Goal: Information Seeking & Learning: Learn about a topic

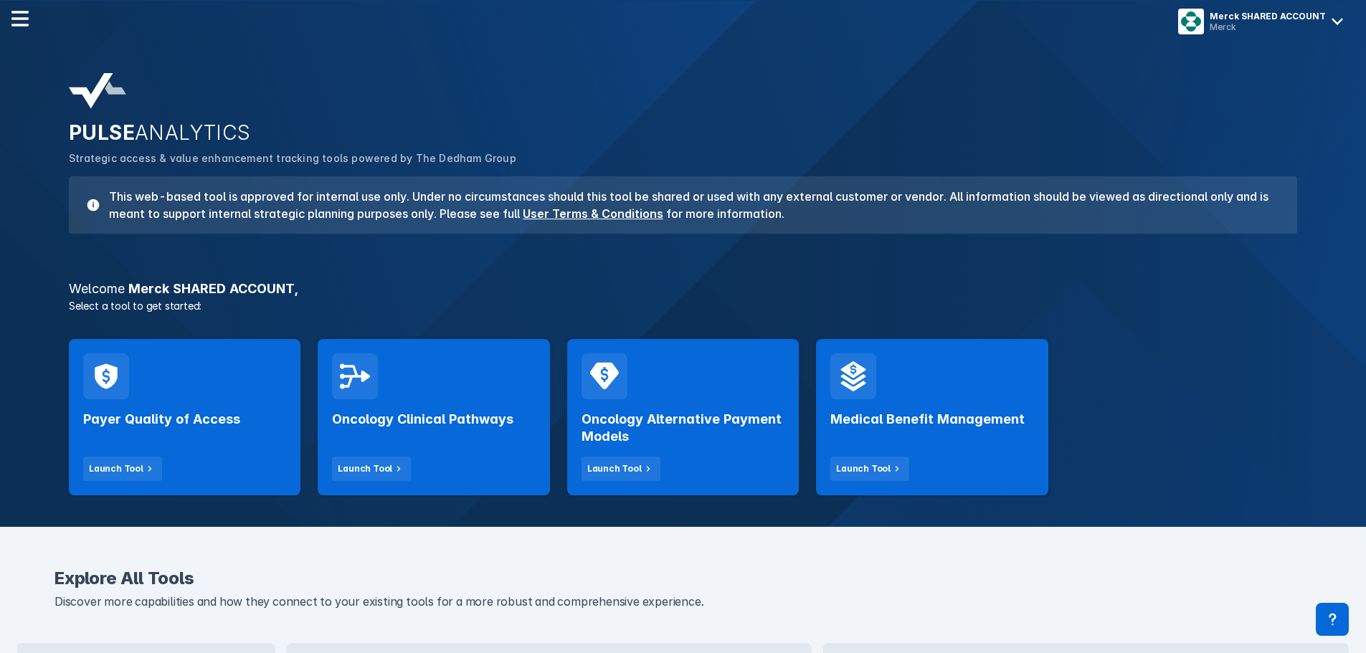
click at [454, 436] on div "Oncology Clinical Pathways Launch Tool" at bounding box center [433, 440] width 203 height 82
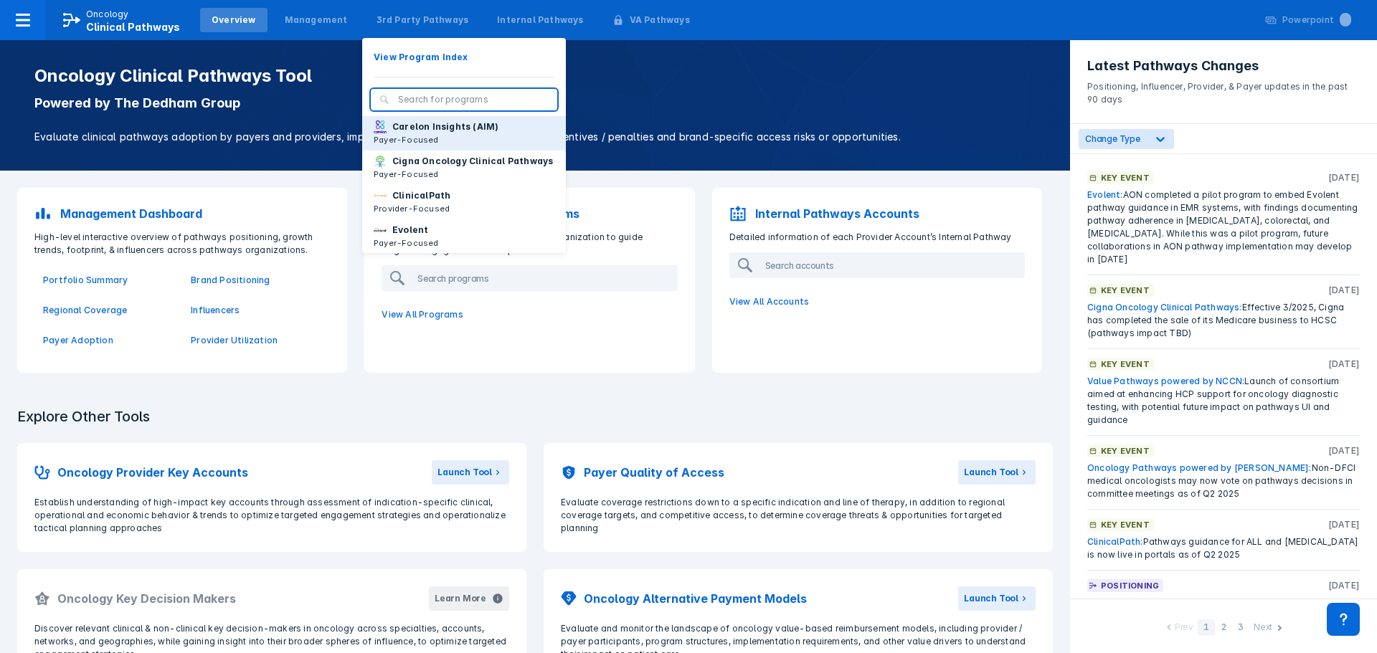
click at [410, 132] on p "Carelon Insights (AIM)" at bounding box center [445, 126] width 106 height 13
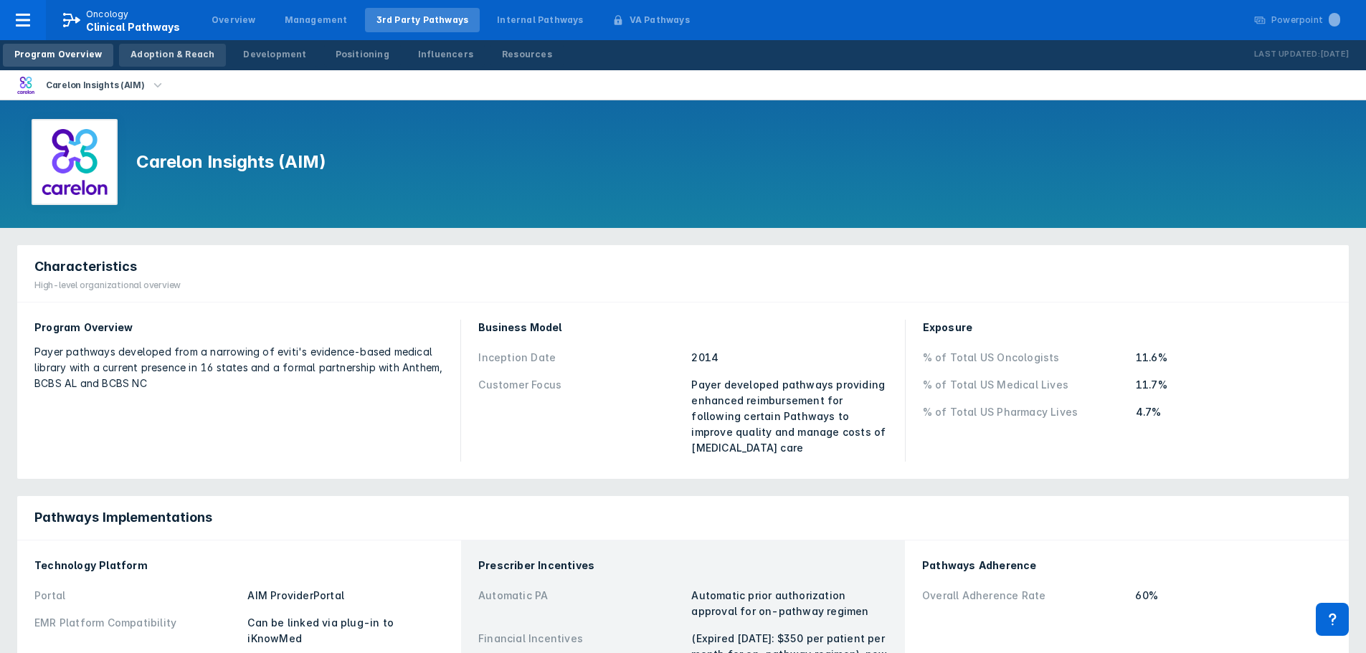
click at [151, 59] on div "Adoption & Reach" at bounding box center [173, 54] width 84 height 13
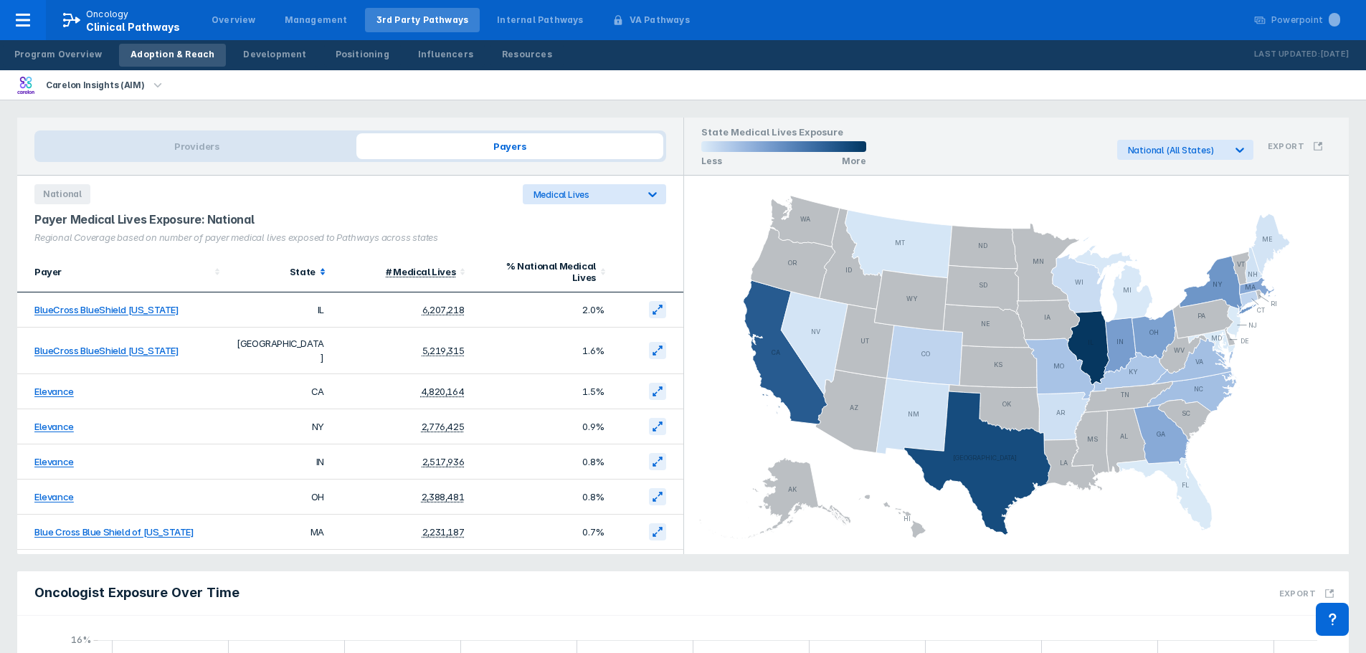
click at [316, 265] on icon at bounding box center [323, 272] width 14 height 14
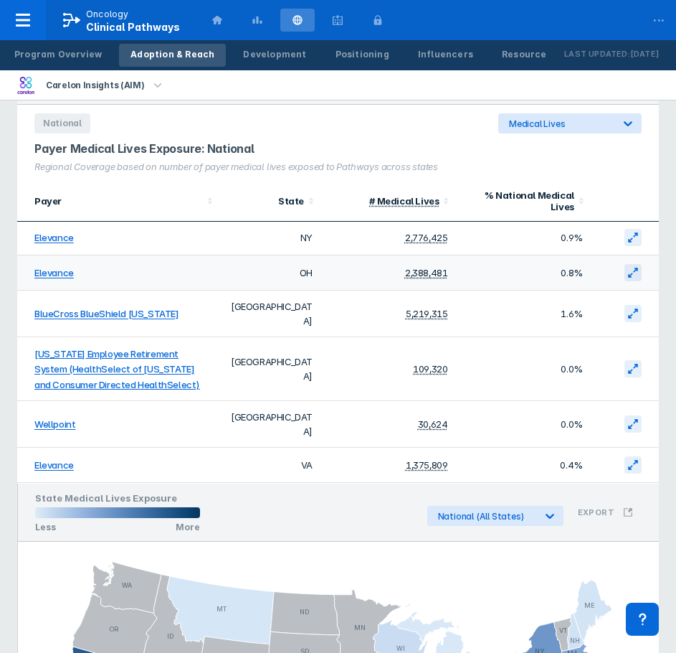
scroll to position [72, 0]
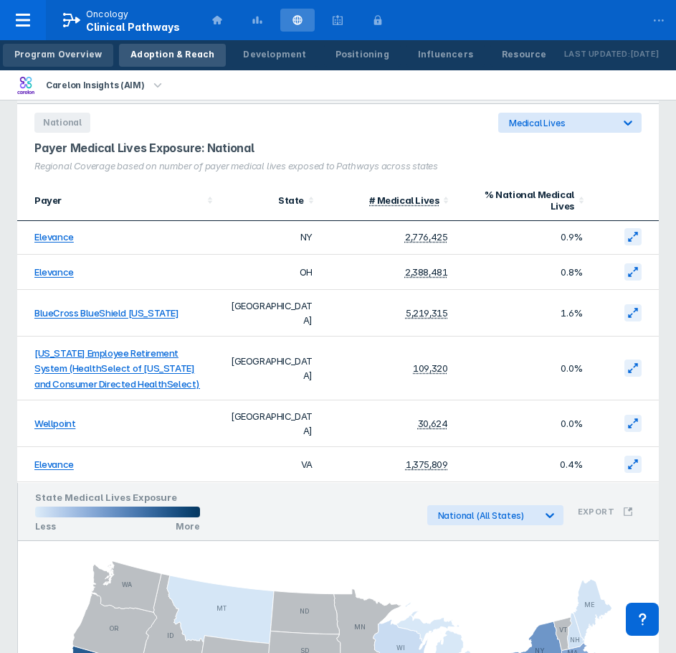
click at [78, 49] on div "Program Overview" at bounding box center [57, 54] width 87 height 13
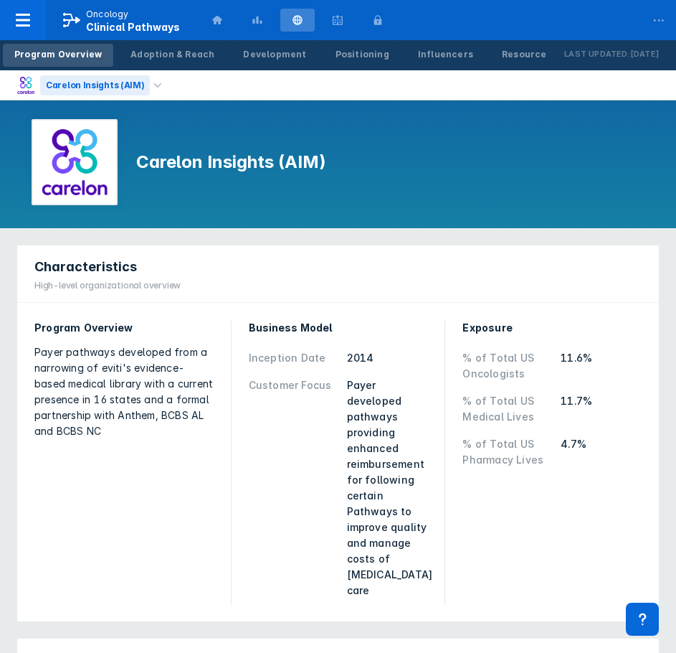
click at [125, 82] on div "Carelon Insights (AIM)" at bounding box center [95, 85] width 110 height 20
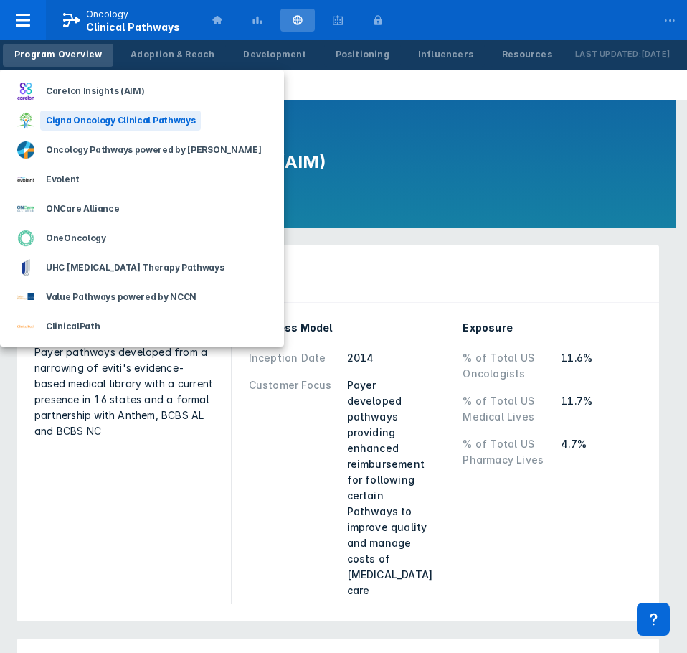
click at [82, 115] on div "Cigna Oncology Clinical Pathways" at bounding box center [120, 120] width 161 height 20
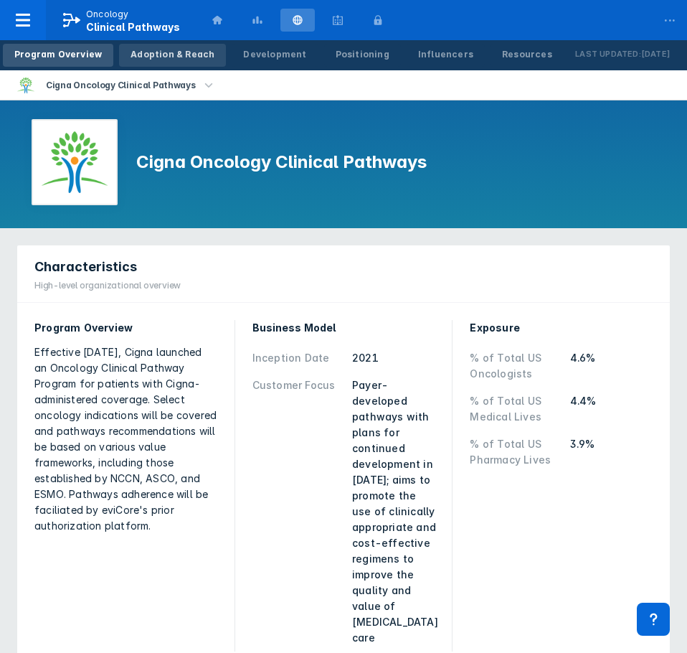
click at [173, 48] on div "Adoption & Reach" at bounding box center [173, 54] width 84 height 13
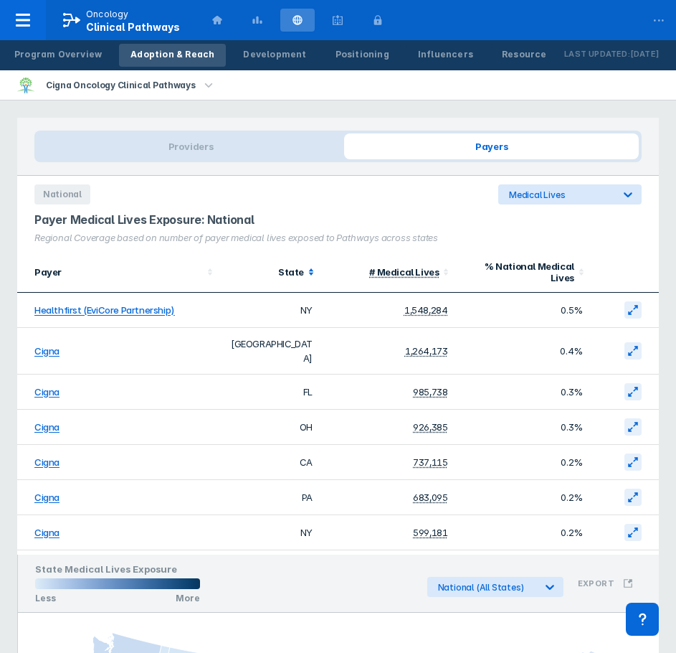
click at [294, 278] on div "State" at bounding box center [271, 272] width 84 height 14
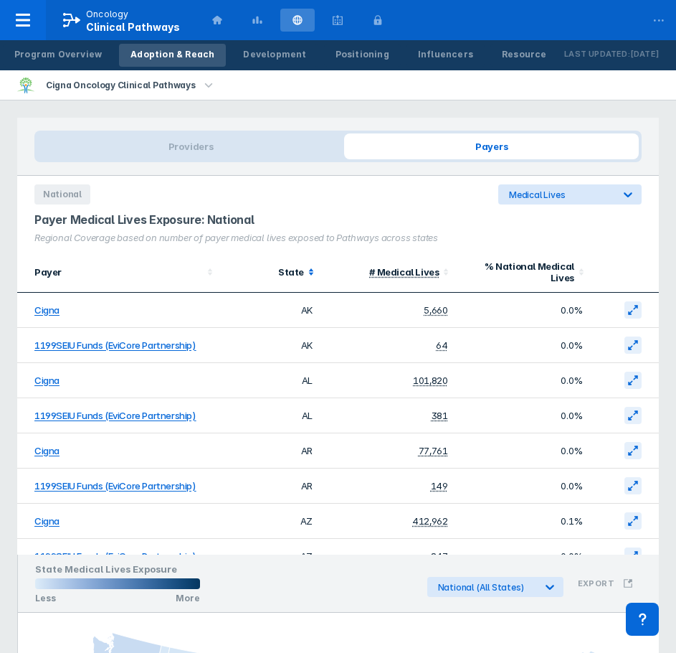
click at [286, 267] on div "State" at bounding box center [266, 271] width 75 height 11
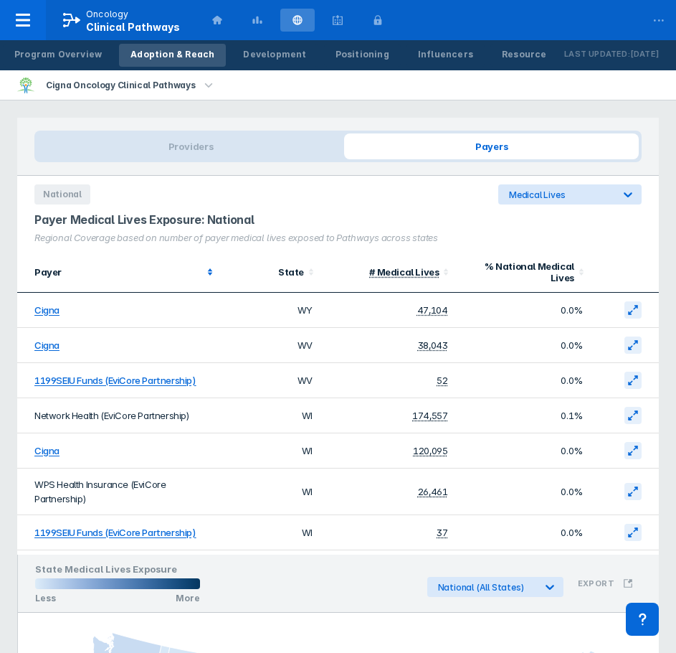
click at [92, 274] on div "Payer" at bounding box center [118, 271] width 169 height 11
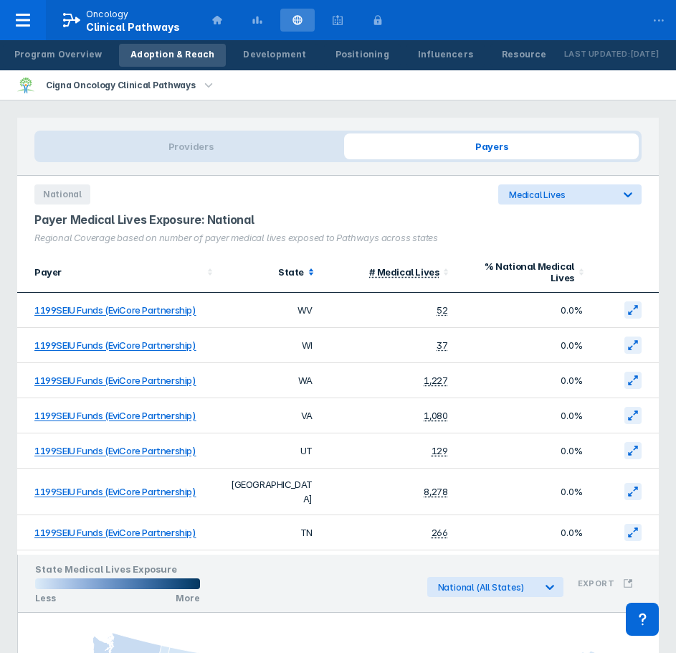
click at [286, 273] on div "State" at bounding box center [266, 271] width 75 height 11
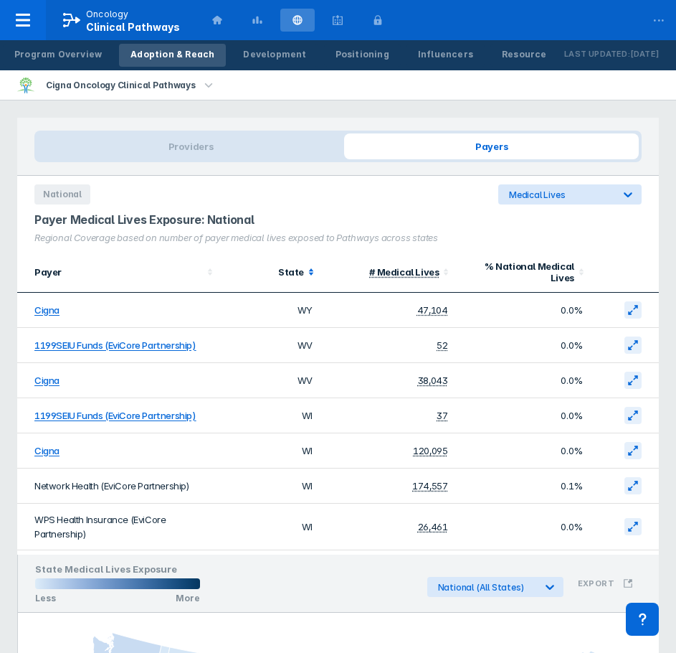
click at [279, 270] on div "State" at bounding box center [266, 271] width 75 height 11
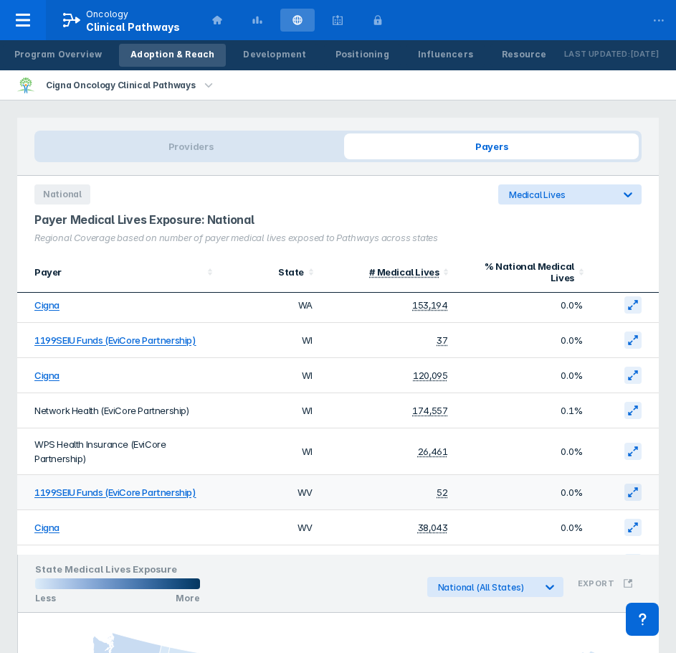
scroll to position [3310, 0]
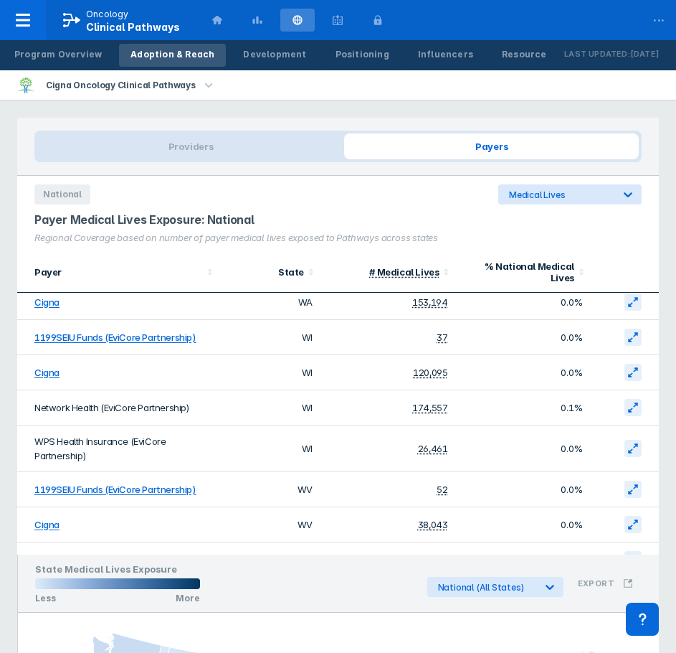
click at [198, 75] on li "Cigna Oncology Clinical Pathways" at bounding box center [117, 84] width 234 height 29
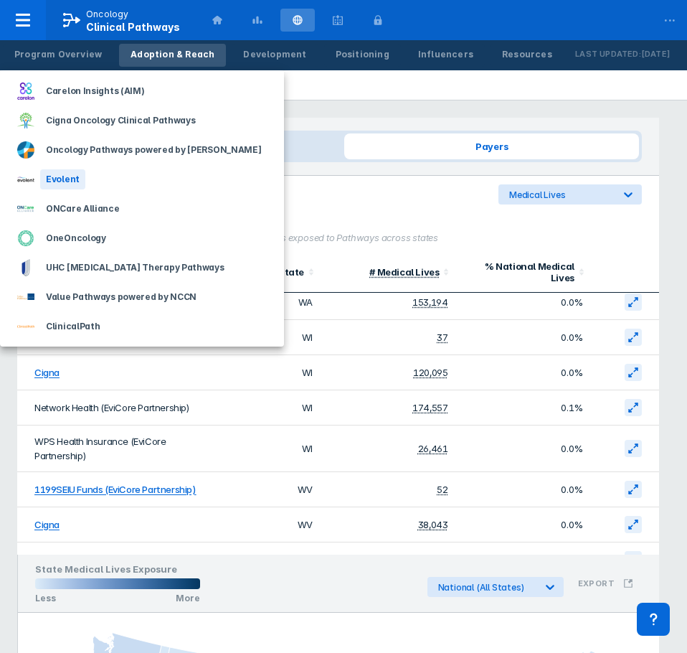
click at [64, 177] on div "Evolent" at bounding box center [62, 179] width 45 height 20
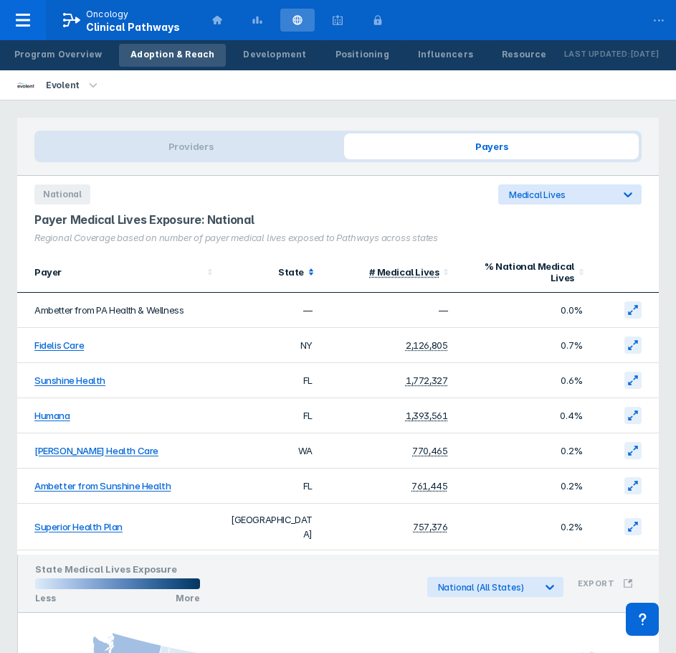
click at [304, 272] on icon at bounding box center [311, 272] width 14 height 14
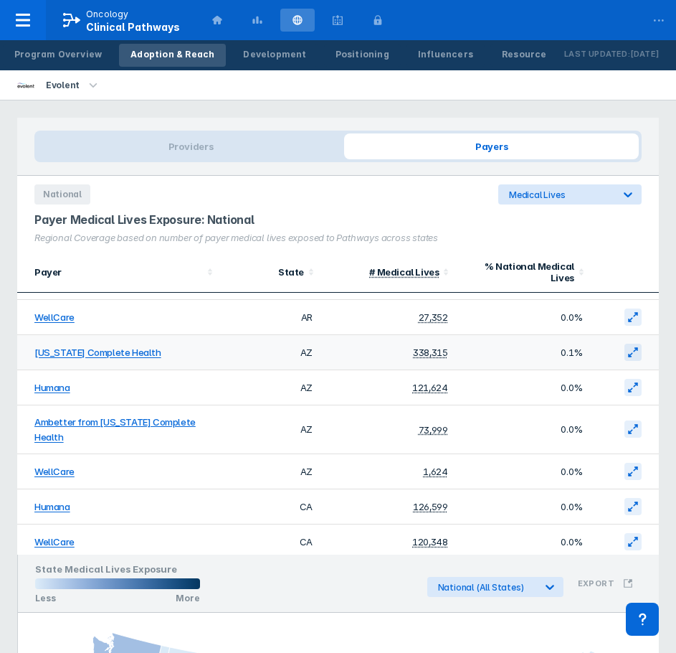
scroll to position [143, 0]
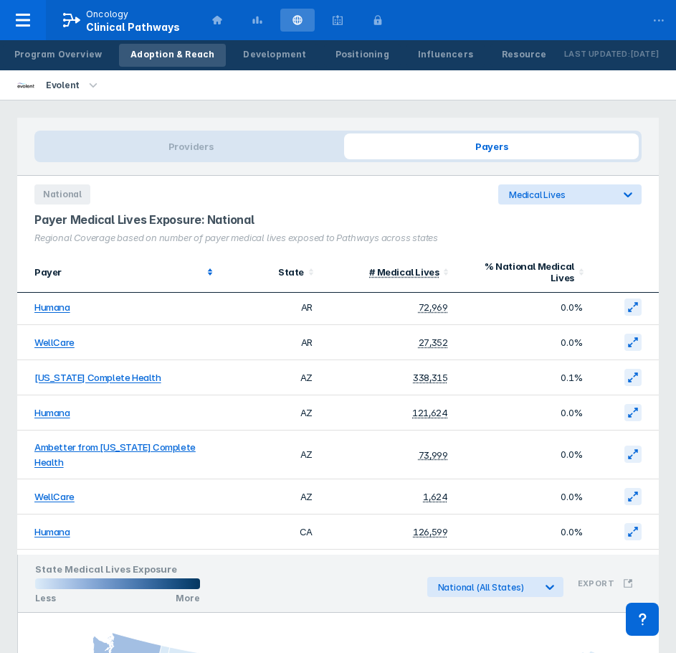
click at [151, 265] on div "Payer" at bounding box center [122, 272] width 177 height 14
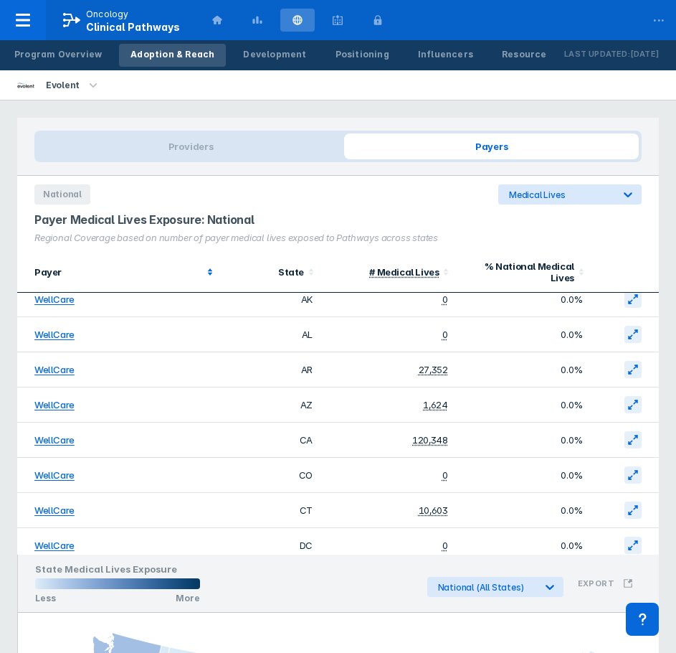
scroll to position [0, 0]
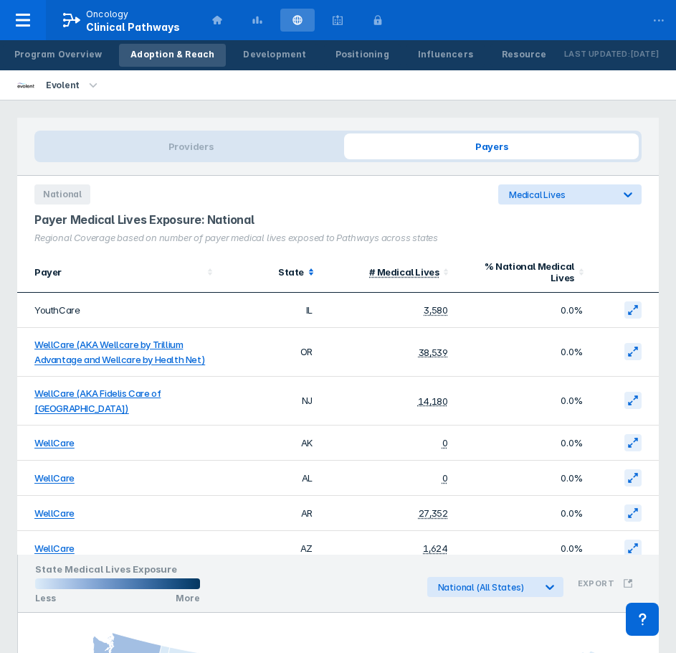
click at [288, 273] on div "State" at bounding box center [266, 271] width 75 height 11
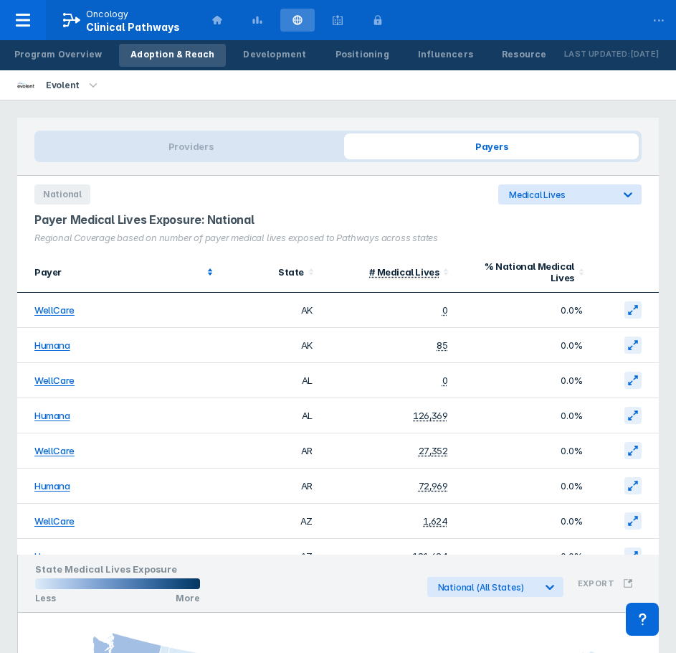
click at [127, 275] on div "Payer" at bounding box center [118, 271] width 169 height 11
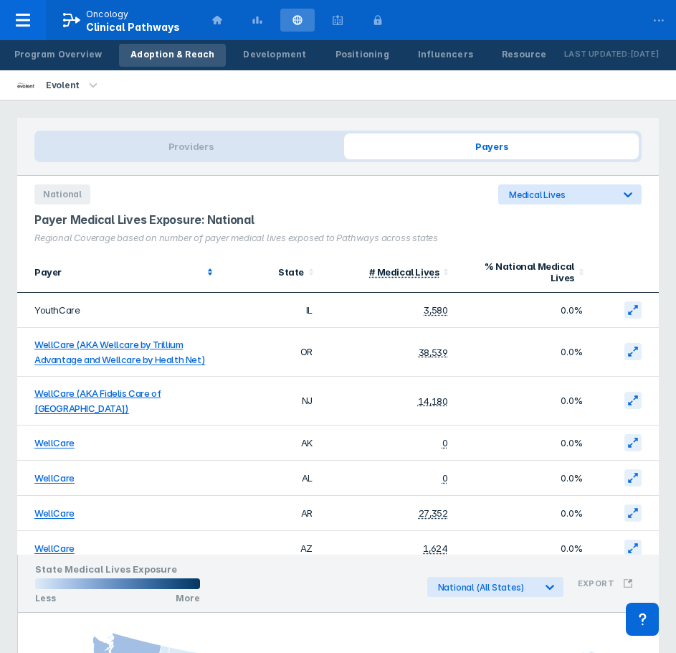
click at [98, 273] on div "Payer" at bounding box center [118, 271] width 169 height 11
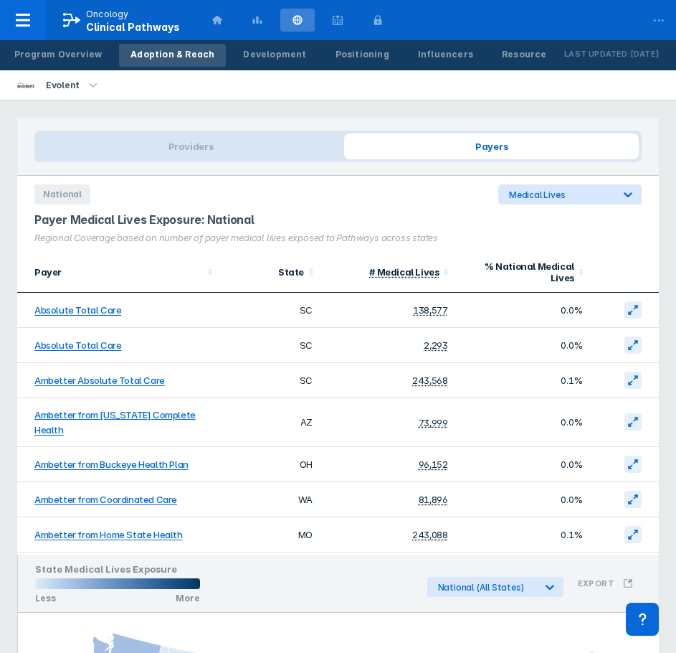
click at [286, 282] on th "State" at bounding box center [270, 272] width 101 height 41
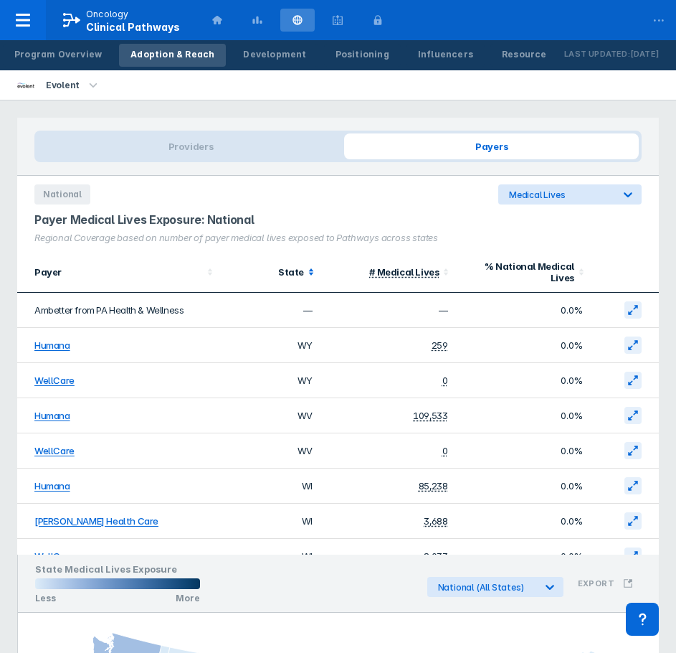
click at [288, 273] on div "State" at bounding box center [266, 271] width 75 height 11
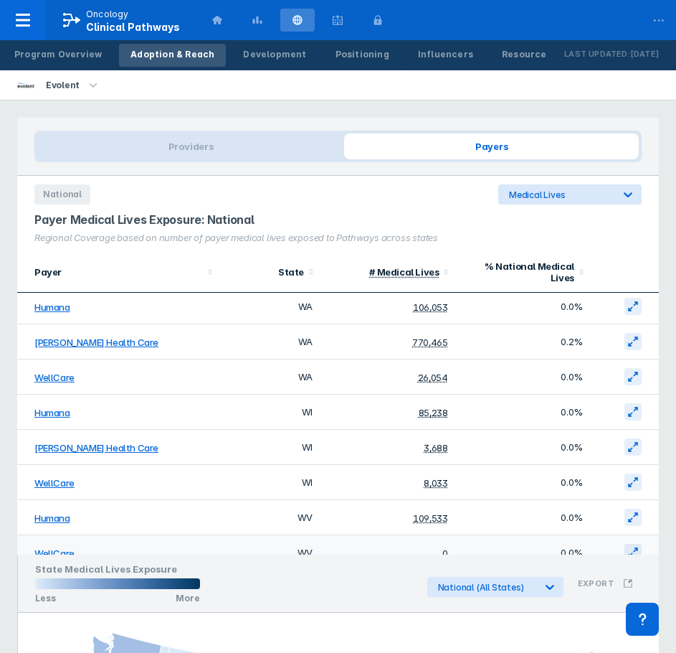
scroll to position [4841, 0]
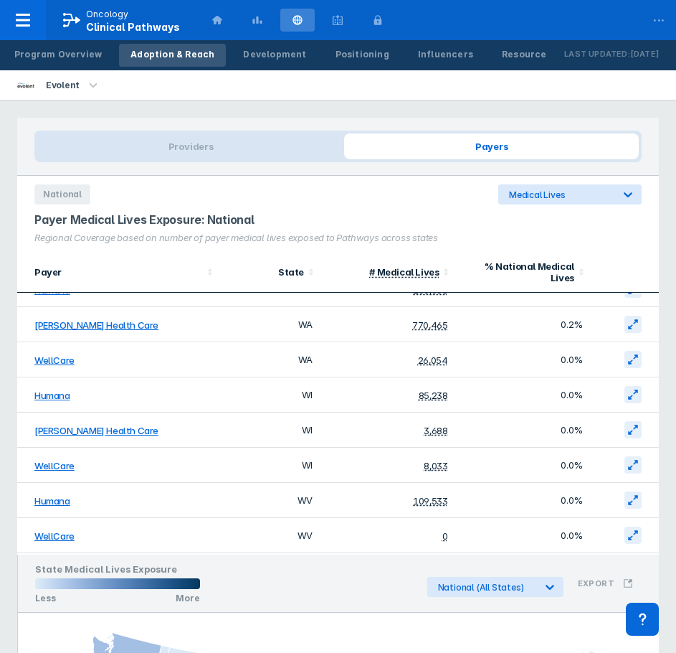
click at [353, 577] on div "State Medical Lives Exposure Less More National (All States) Export" at bounding box center [338, 583] width 641 height 58
click at [304, 580] on div "State Medical Lives Exposure Less More National (All States) Export" at bounding box center [338, 583] width 641 height 58
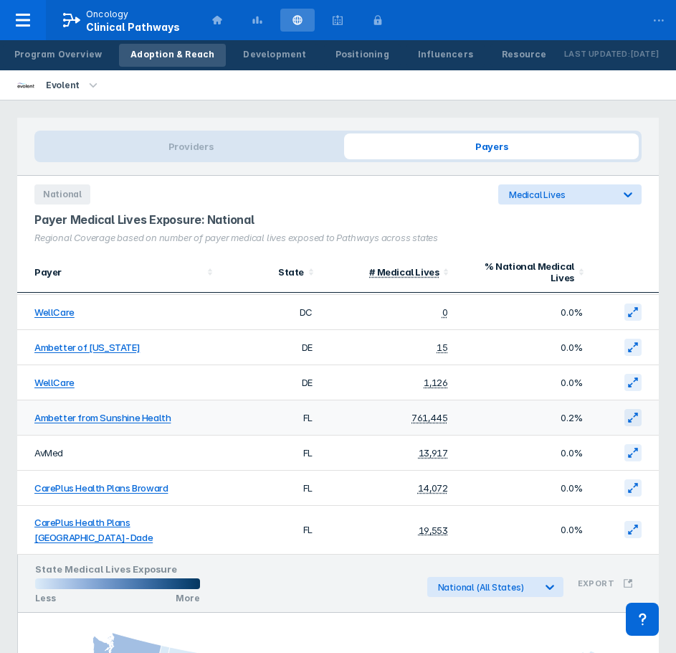
scroll to position [215, 0]
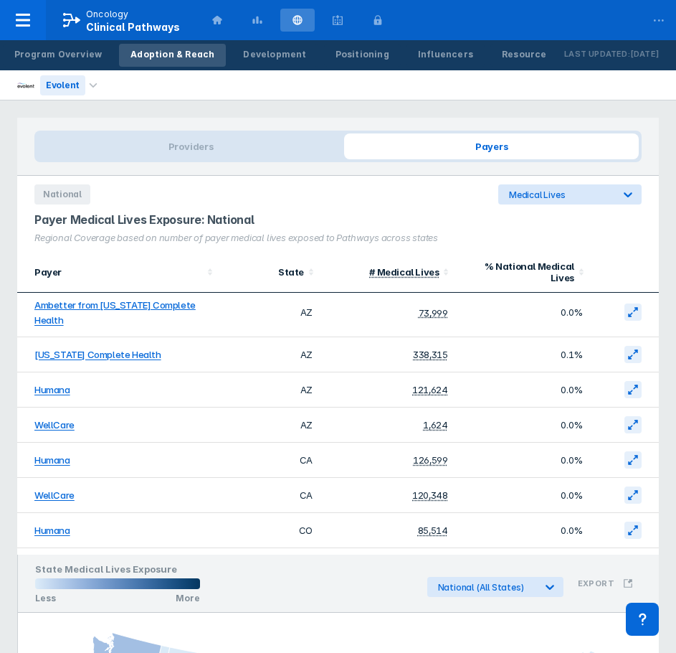
click at [67, 82] on div "Evolent" at bounding box center [62, 85] width 45 height 20
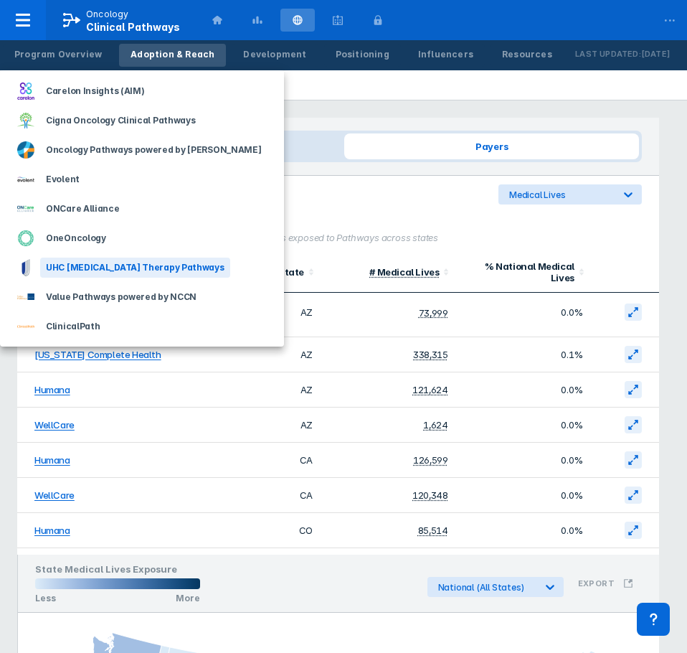
click at [62, 270] on div "UHC [MEDICAL_DATA] Therapy Pathways" at bounding box center [135, 267] width 190 height 20
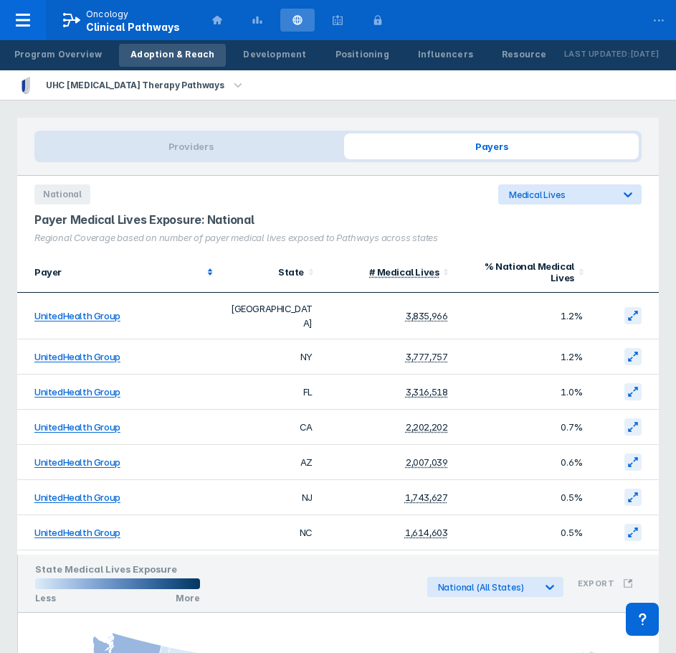
click at [204, 269] on icon at bounding box center [210, 272] width 14 height 14
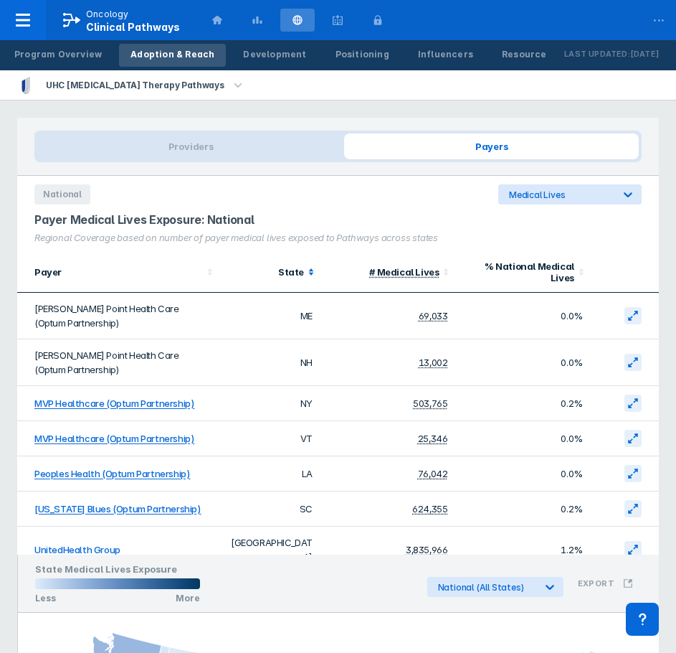
click at [304, 270] on icon at bounding box center [311, 272] width 14 height 14
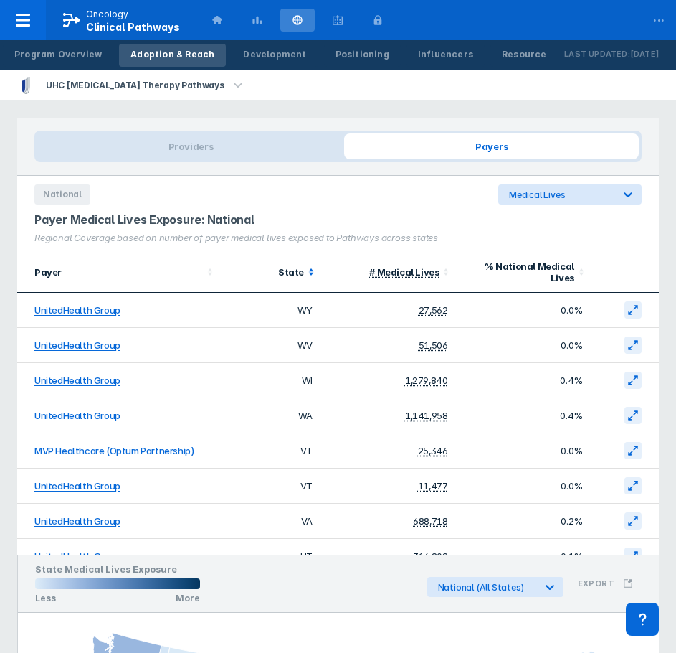
click at [304, 270] on icon at bounding box center [311, 272] width 14 height 14
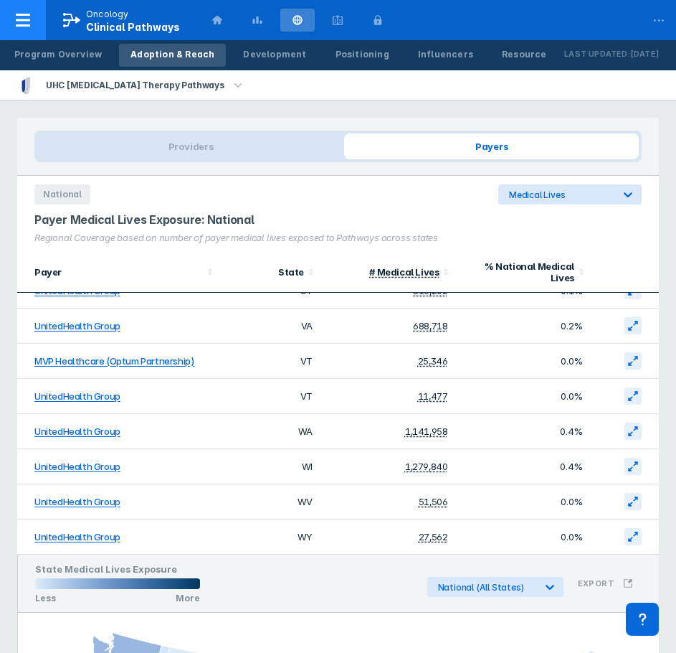
click at [91, 17] on p "Oncology" at bounding box center [107, 14] width 43 height 13
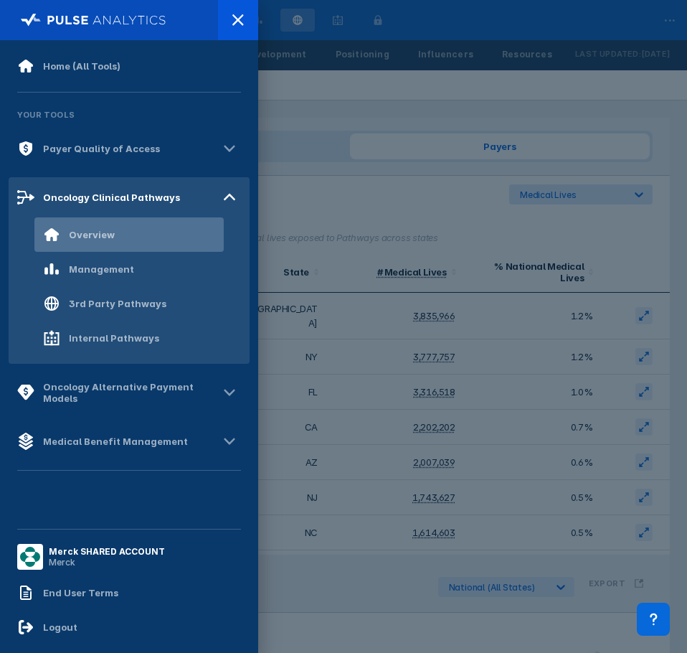
click at [87, 238] on div "Overview" at bounding box center [92, 234] width 46 height 11
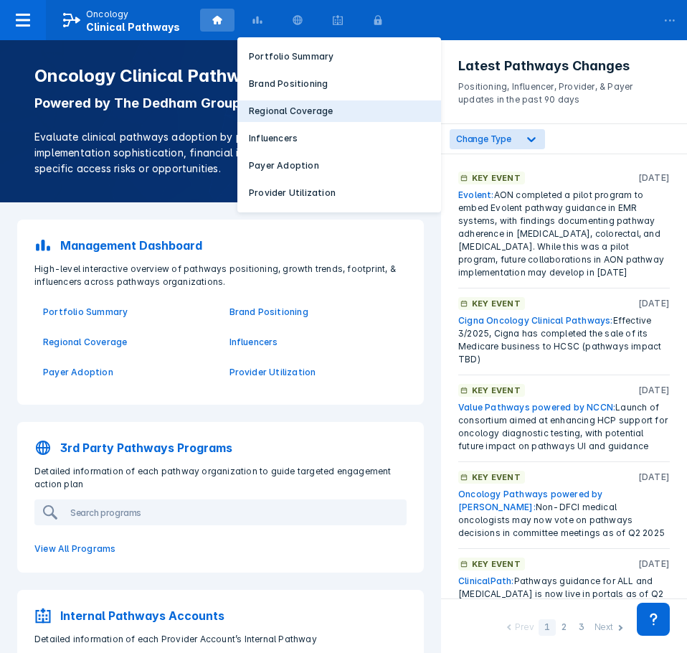
click at [264, 110] on p "Regional Coverage" at bounding box center [291, 111] width 84 height 13
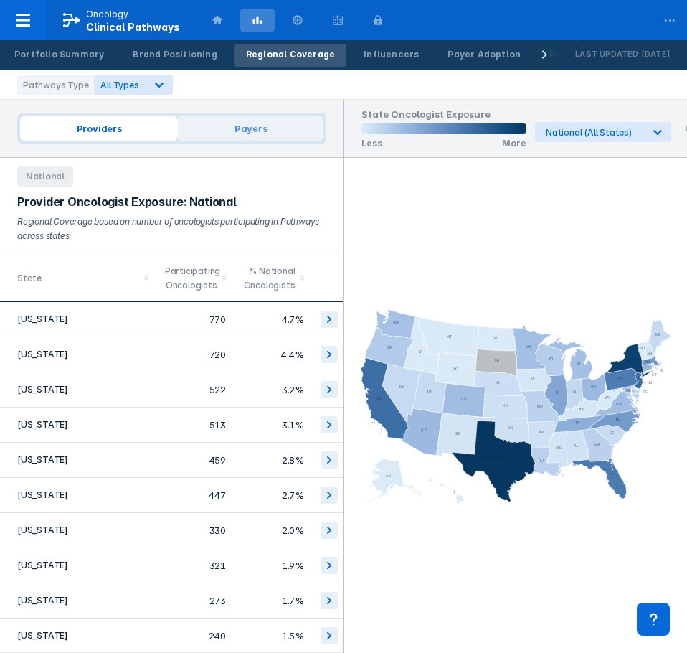
click at [272, 127] on span "Payers" at bounding box center [251, 128] width 146 height 26
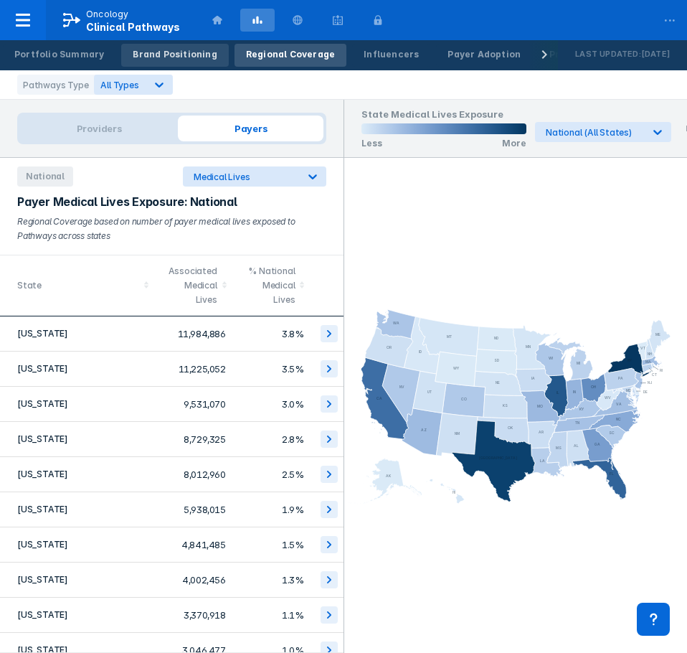
click at [161, 48] on div "Brand Positioning" at bounding box center [175, 54] width 84 height 13
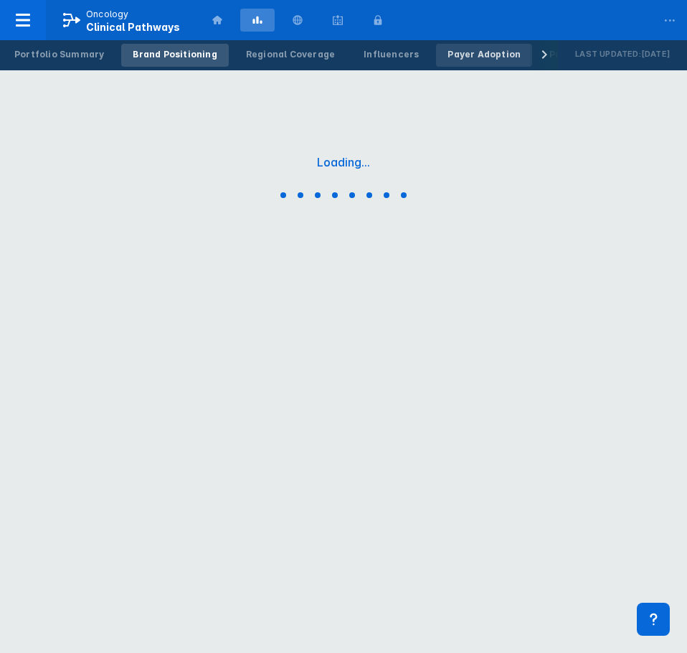
click at [473, 49] on div "Payer Adoption" at bounding box center [483, 54] width 73 height 13
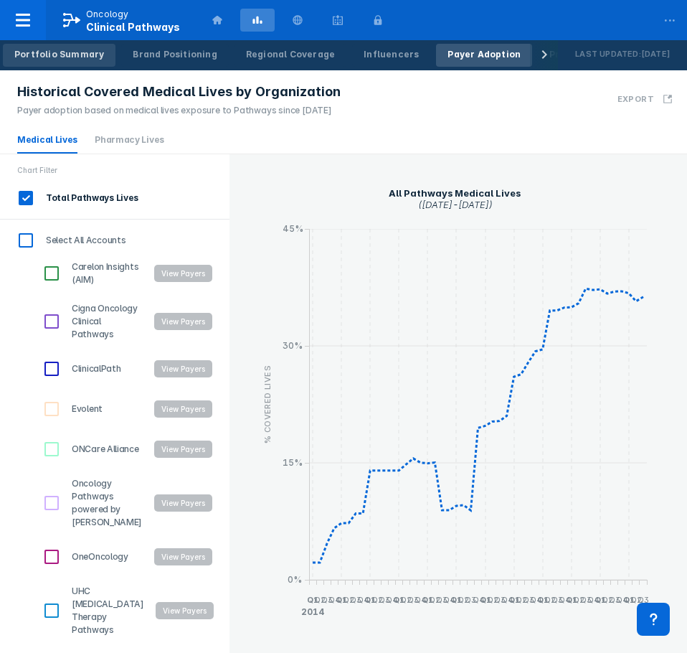
click at [57, 55] on div "Portfolio Summary" at bounding box center [59, 54] width 90 height 13
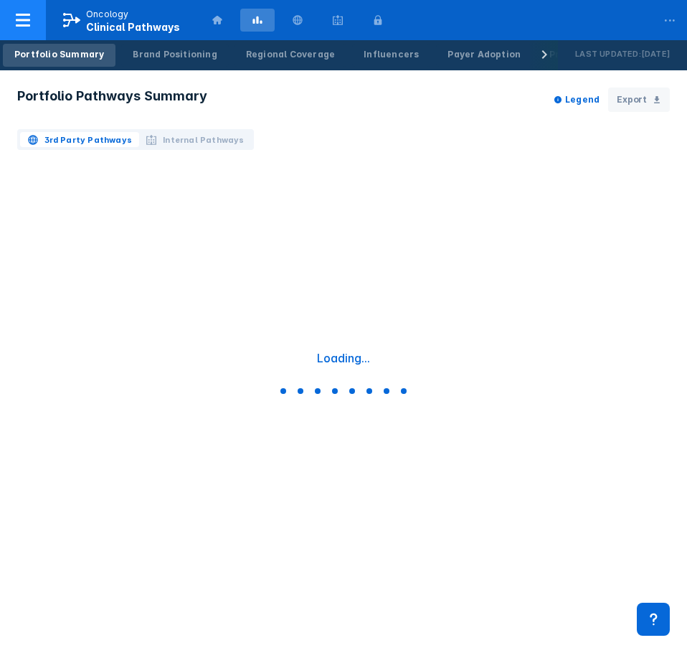
click at [28, 20] on icon at bounding box center [23, 20] width 14 height 13
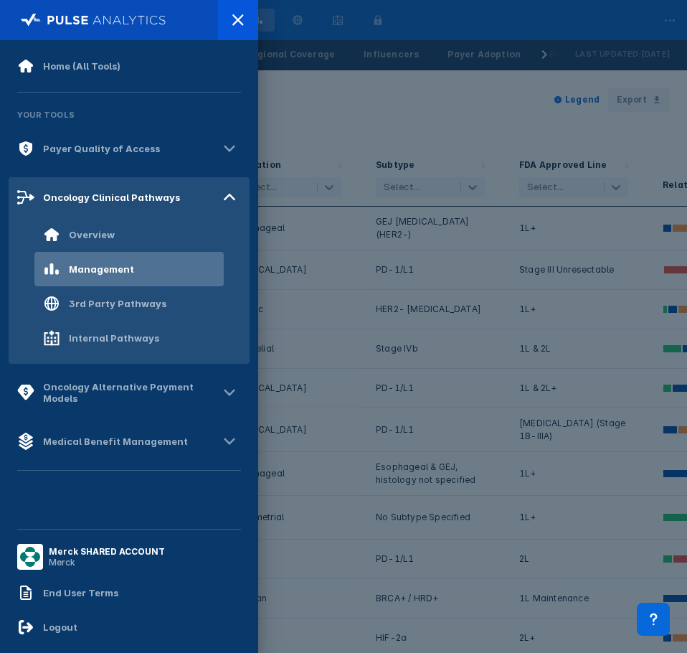
click at [107, 282] on div "Management" at bounding box center [128, 269] width 189 height 34
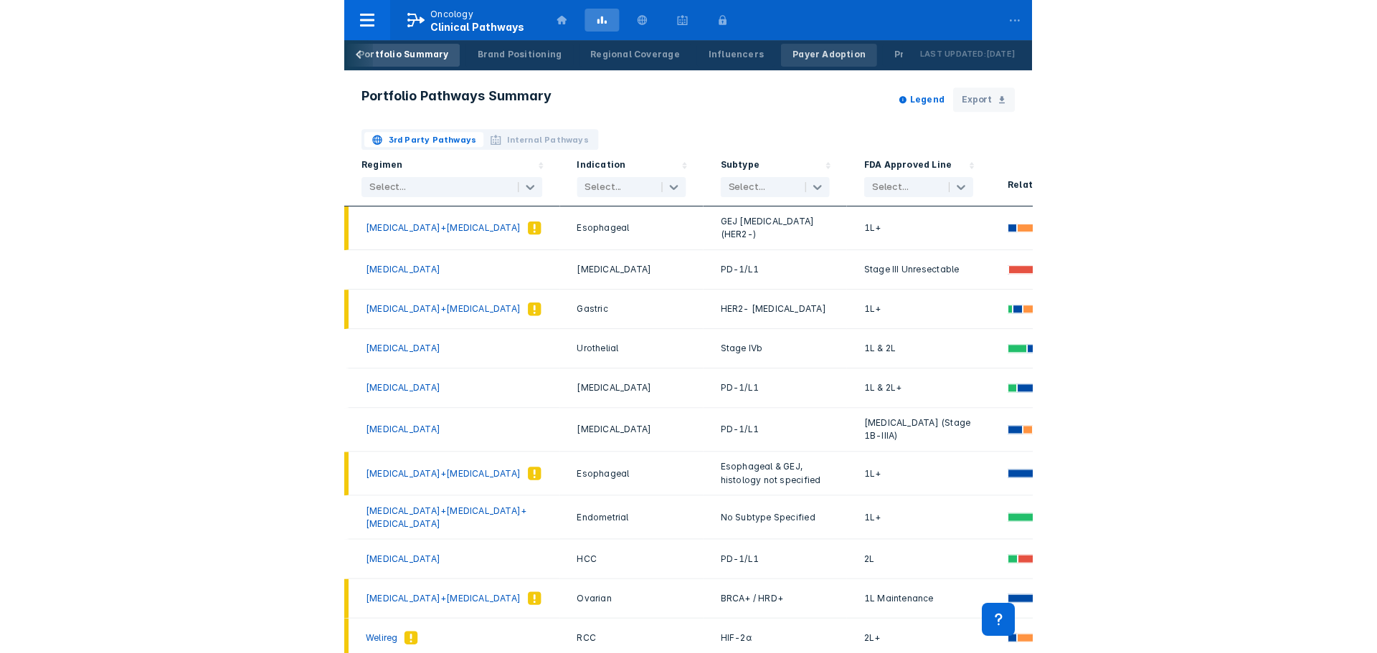
scroll to position [0, 63]
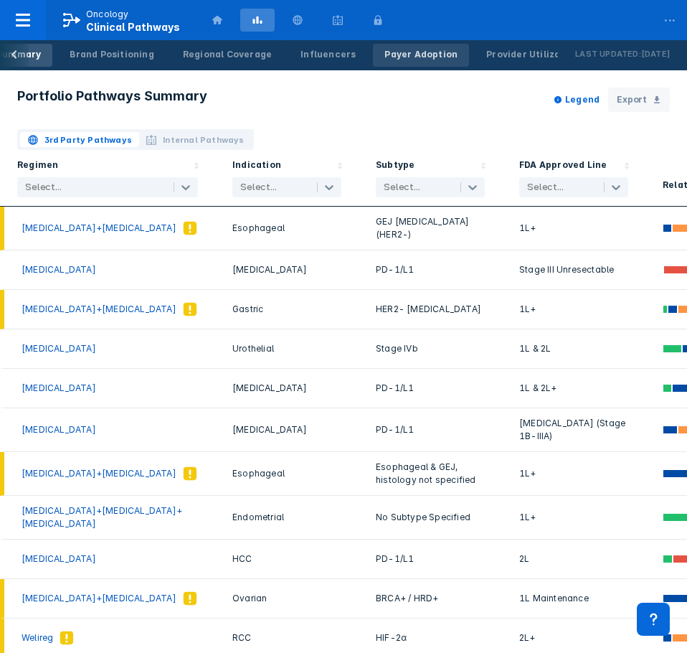
click at [384, 51] on div "Payer Adoption" at bounding box center [420, 54] width 73 height 13
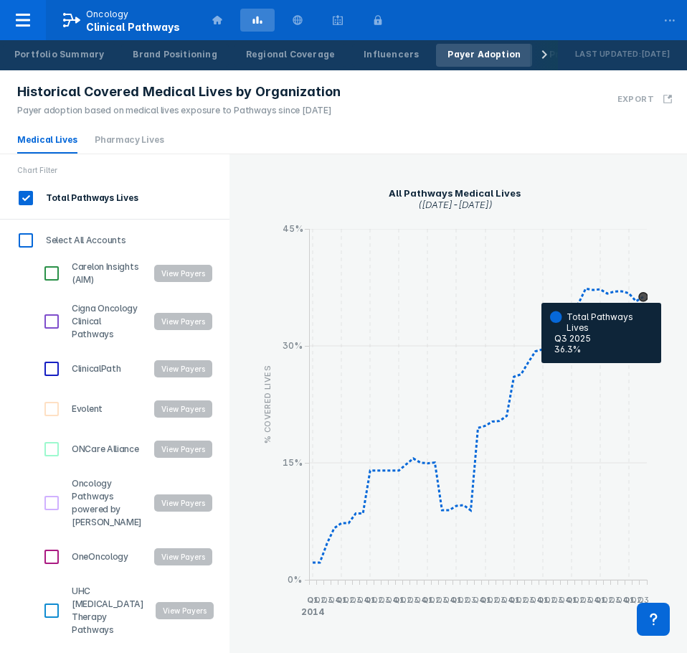
click at [644, 295] on icon "line chart entitled \a <div>\a <div style='\a color: #0E2539;\a font-weight: bo…" at bounding box center [643, 297] width 9 height 9
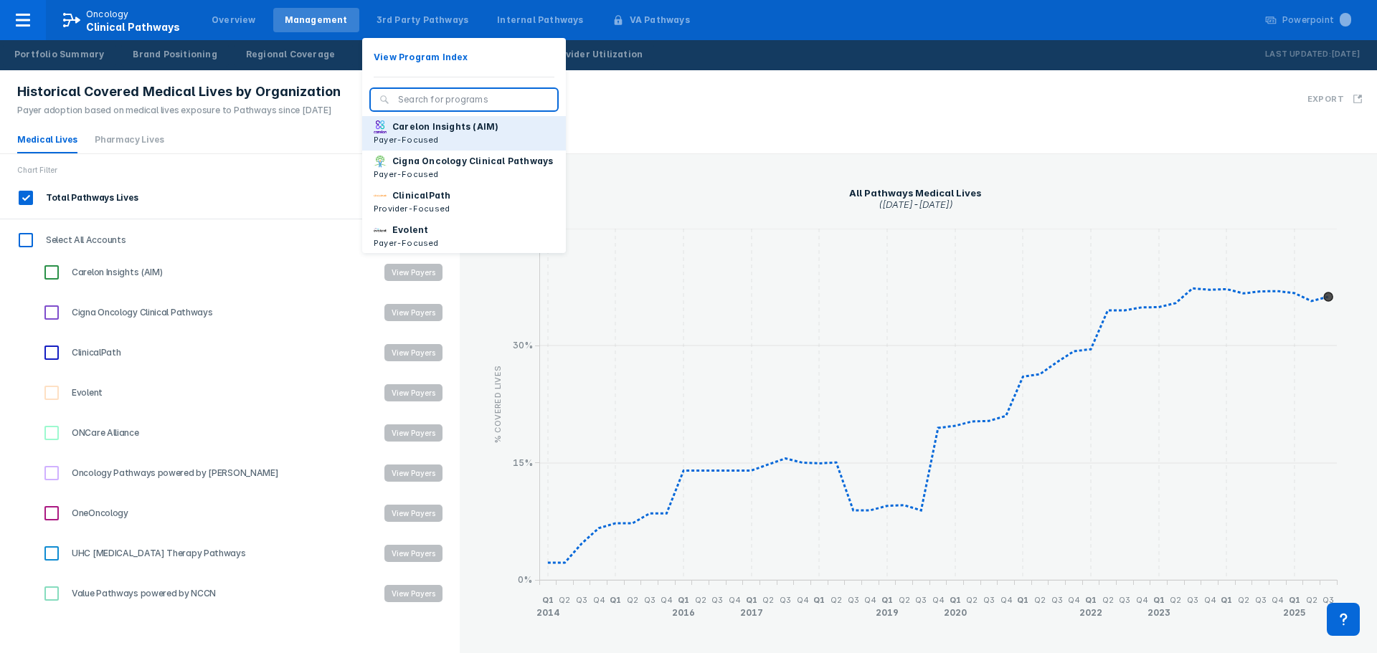
click at [435, 139] on p "Payer-Focused" at bounding box center [436, 139] width 125 height 13
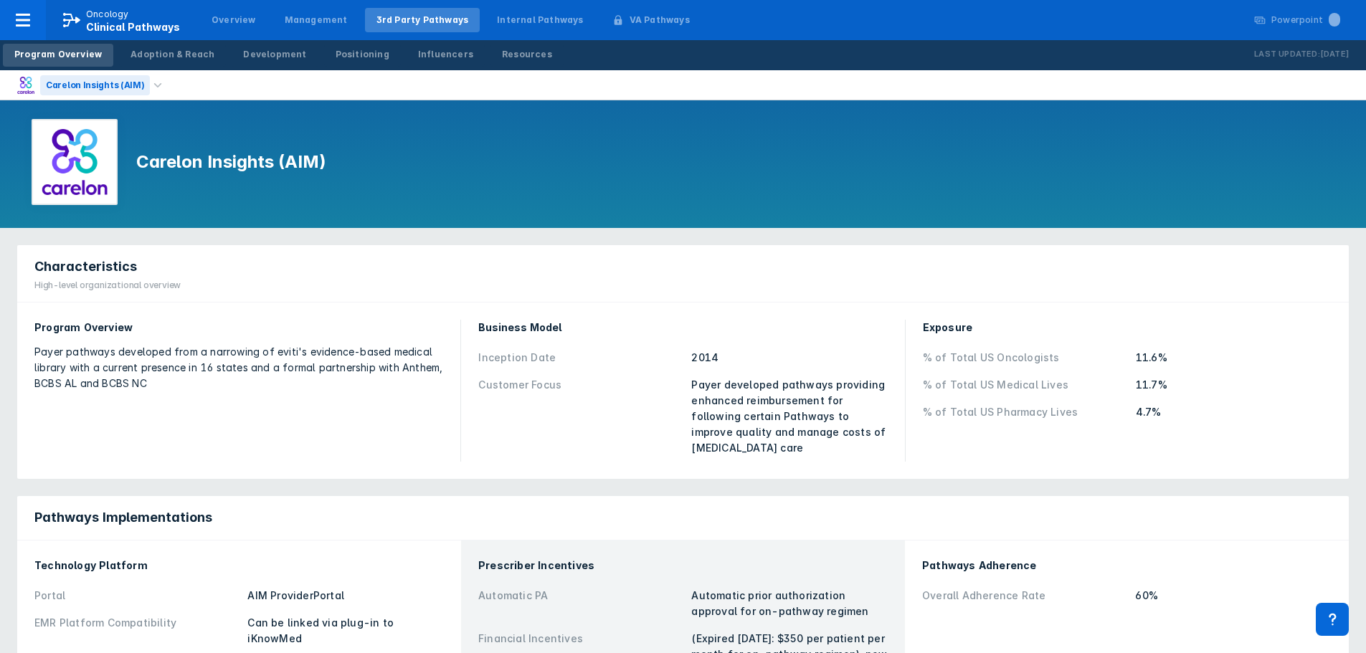
click at [130, 85] on div "Carelon Insights (AIM)" at bounding box center [95, 85] width 110 height 20
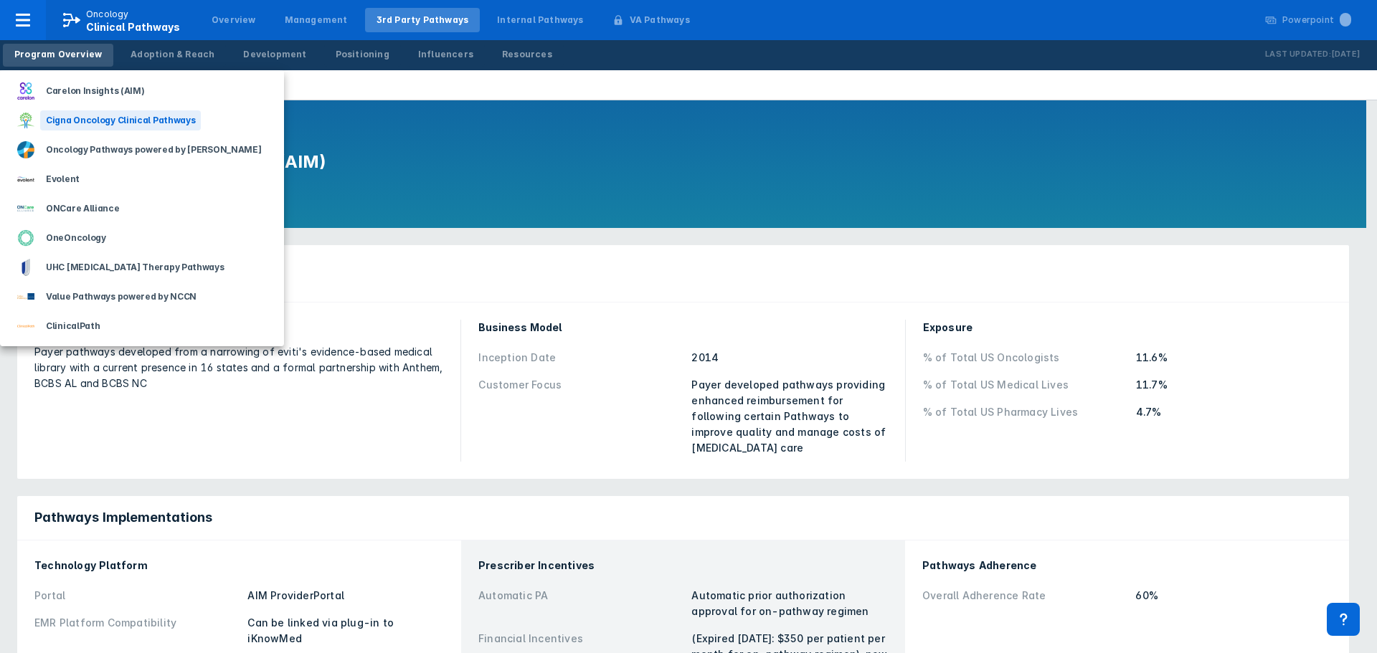
click at [113, 120] on div "Cigna Oncology Clinical Pathways" at bounding box center [120, 120] width 161 height 20
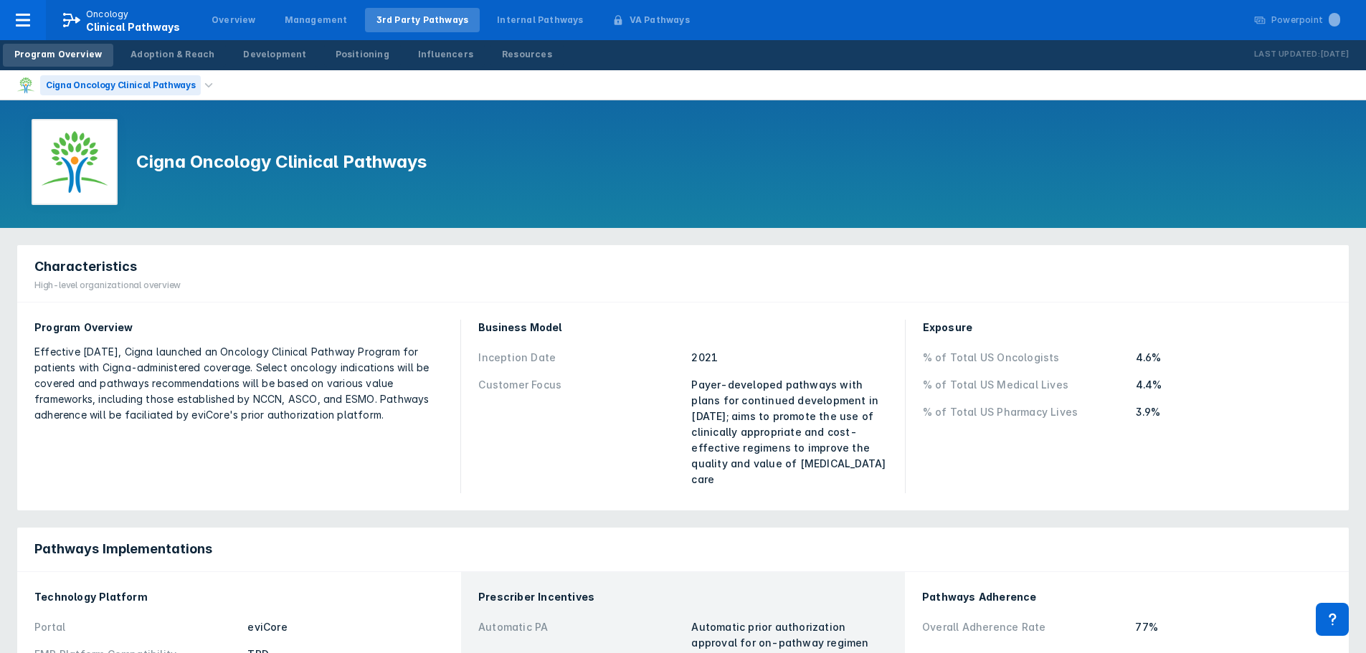
click at [161, 83] on div "Cigna Oncology Clinical Pathways" at bounding box center [120, 85] width 161 height 20
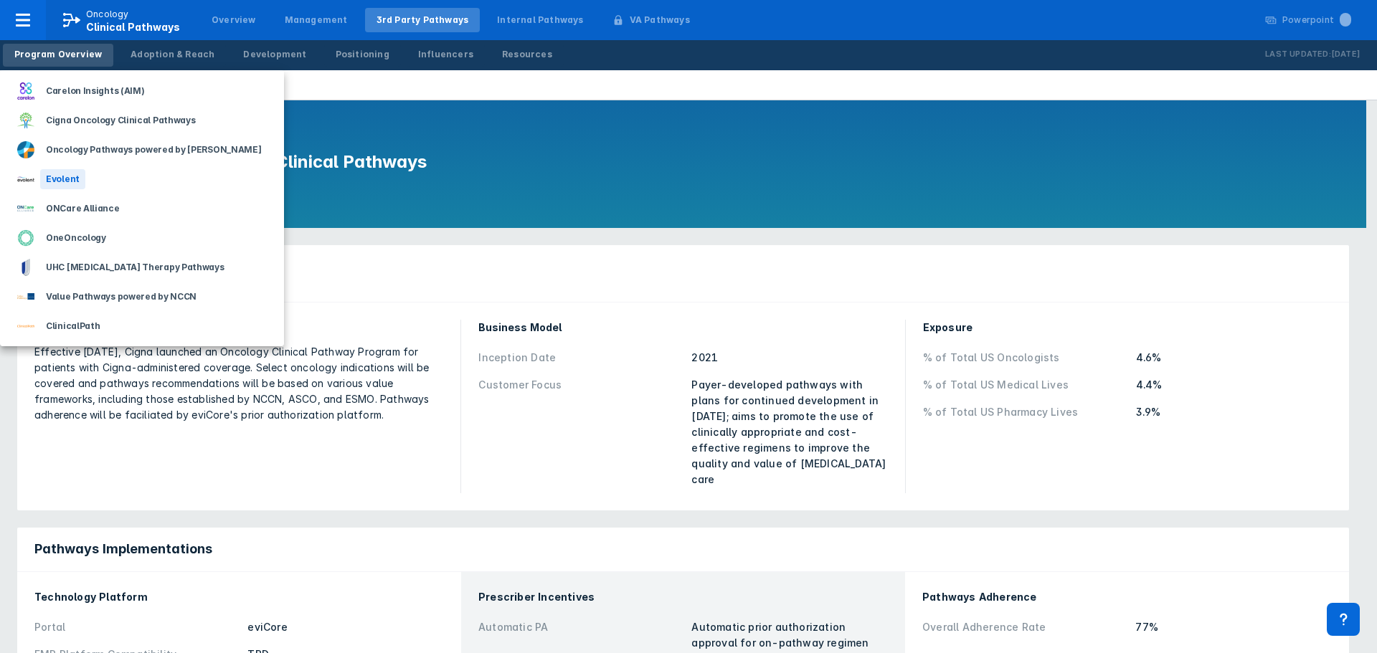
click at [64, 186] on div "Evolent" at bounding box center [62, 179] width 45 height 20
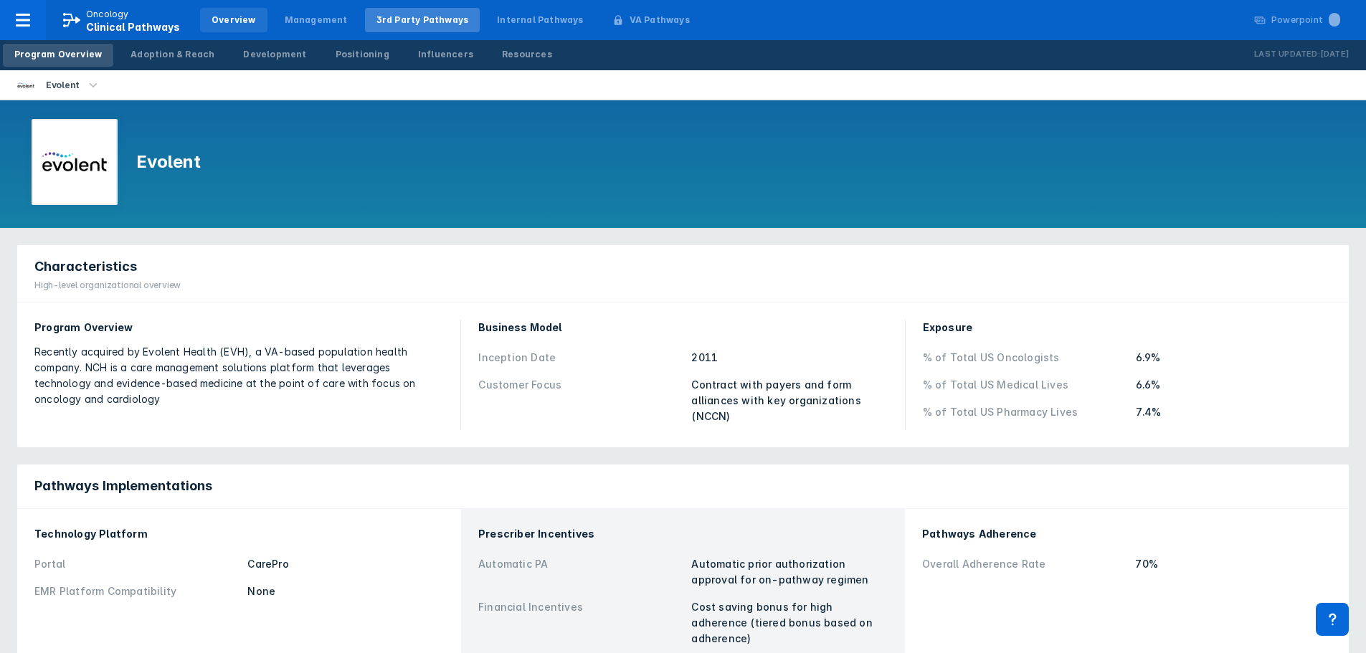
click at [233, 18] on div "Overview" at bounding box center [234, 20] width 44 height 13
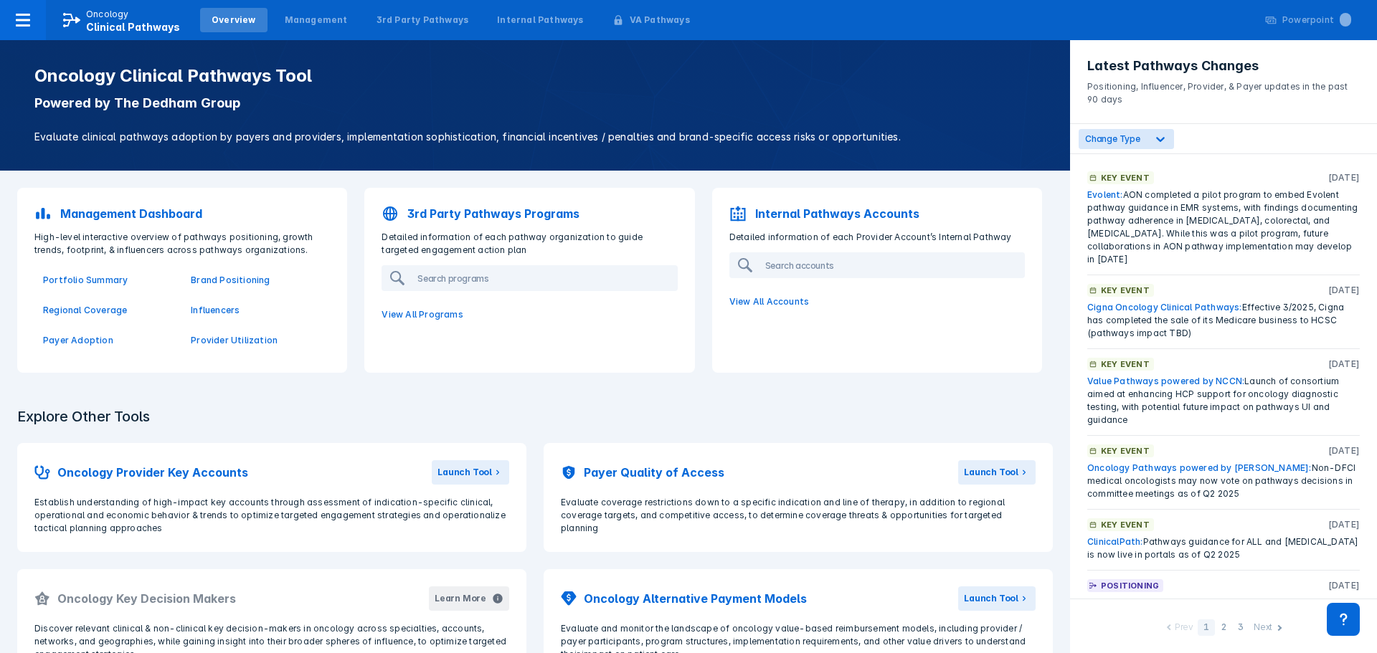
click at [508, 216] on p "3rd Party Pathways Programs" at bounding box center [493, 213] width 172 height 17
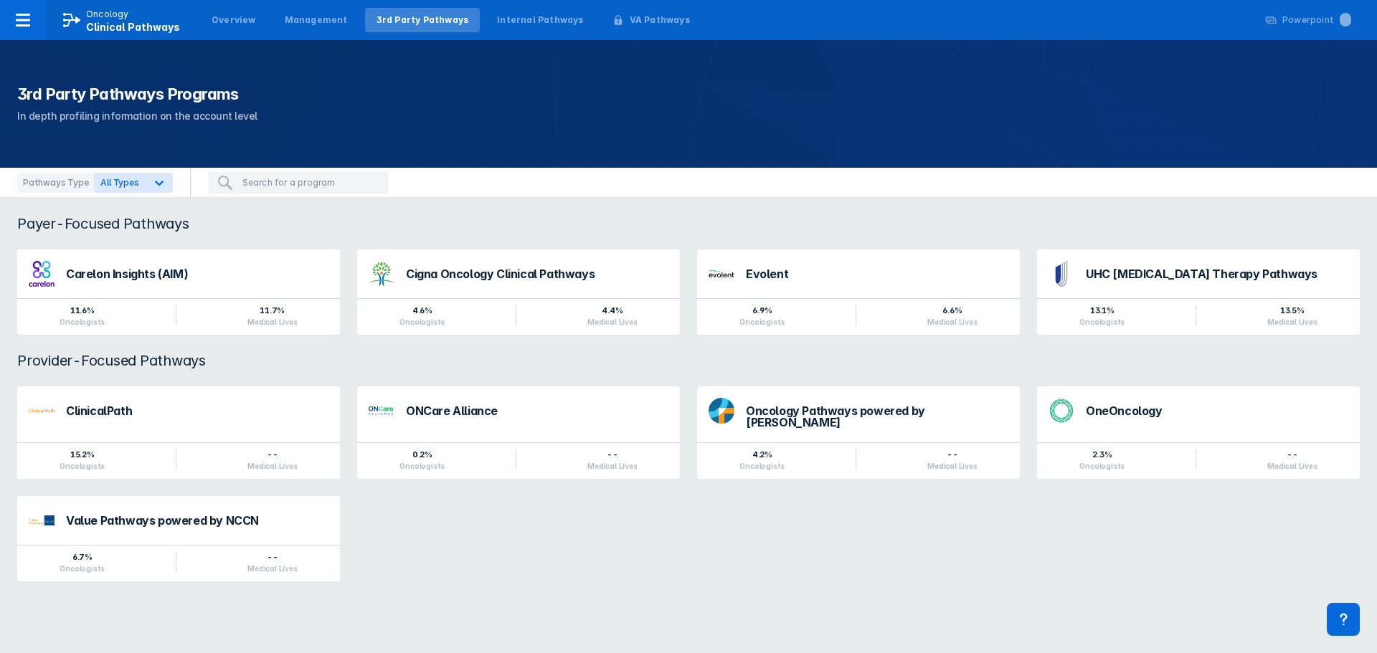
click at [539, 542] on div "ClinicalPath 15.2% Oncologists -- Medical Lives ONCare Alliance 0.2% Oncologist…" at bounding box center [689, 484] width 1360 height 212
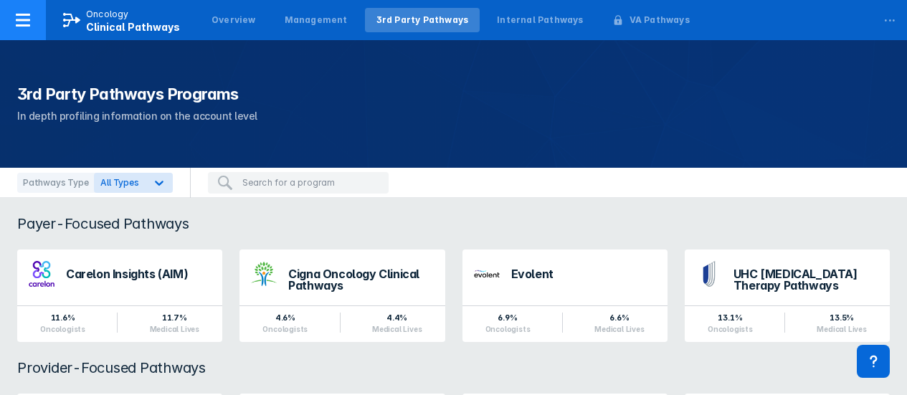
click at [16, 19] on icon at bounding box center [23, 20] width 14 height 13
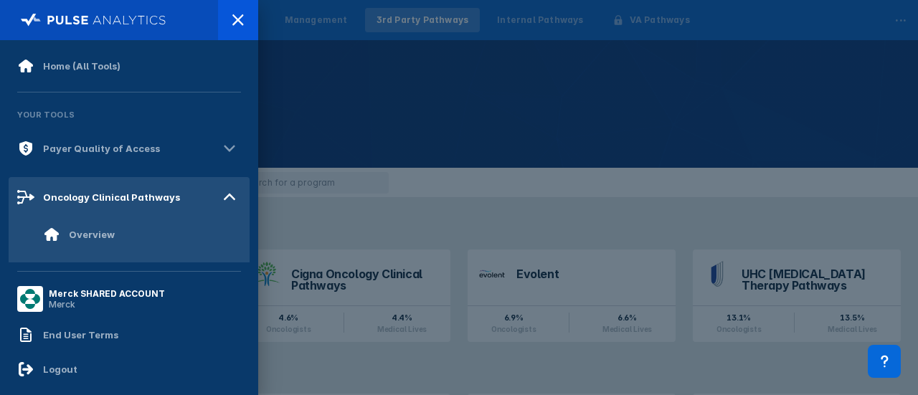
click at [491, 108] on div at bounding box center [459, 197] width 918 height 395
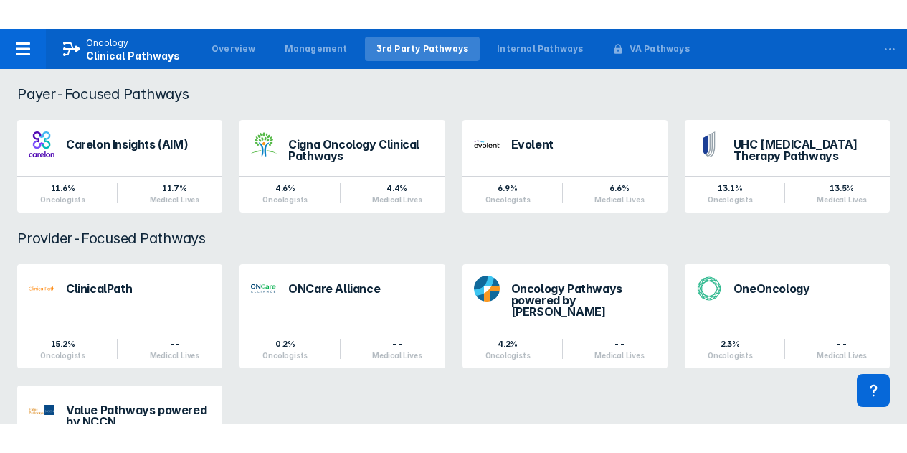
scroll to position [153, 0]
